Goal: Navigation & Orientation: Go to known website

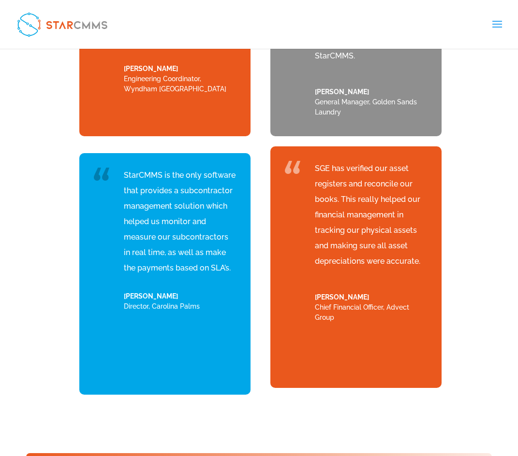
scroll to position [3720, 0]
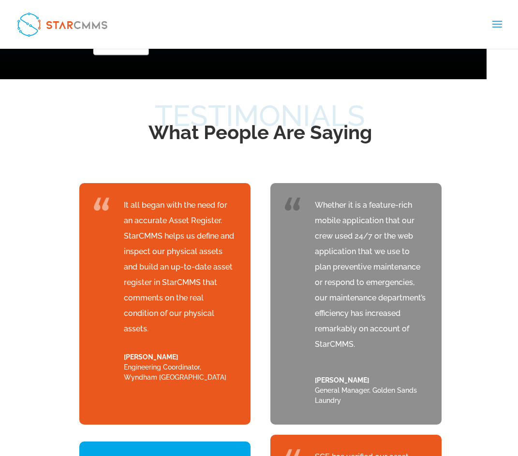
scroll to position [3720, 0]
